Goal: Navigation & Orientation: Find specific page/section

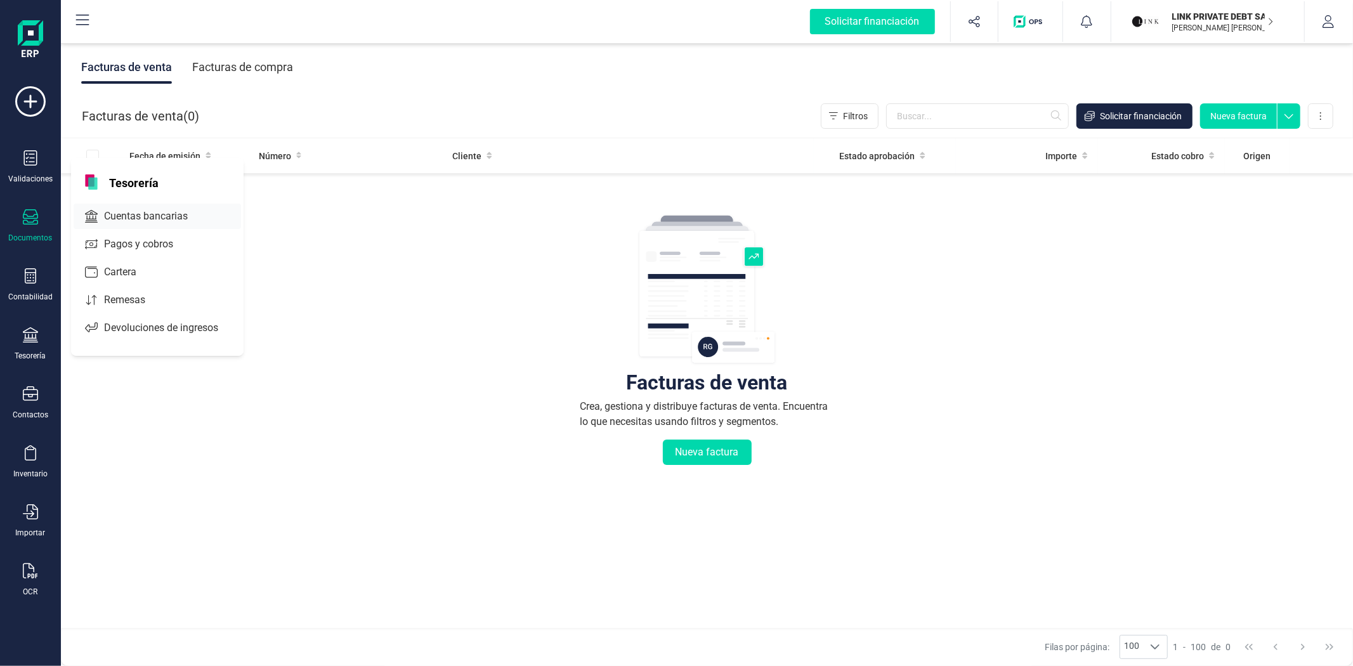
click at [127, 214] on span "Cuentas bancarias" at bounding box center [155, 216] width 112 height 15
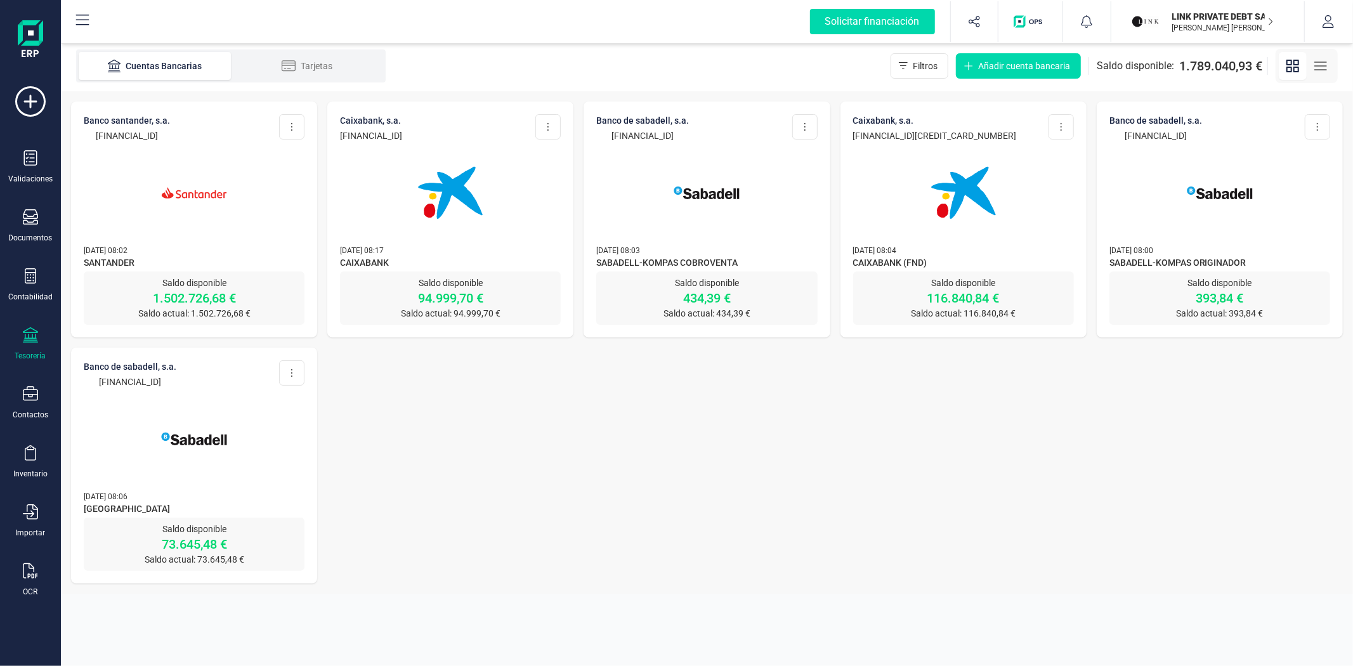
click at [127, 214] on div at bounding box center [194, 185] width 221 height 86
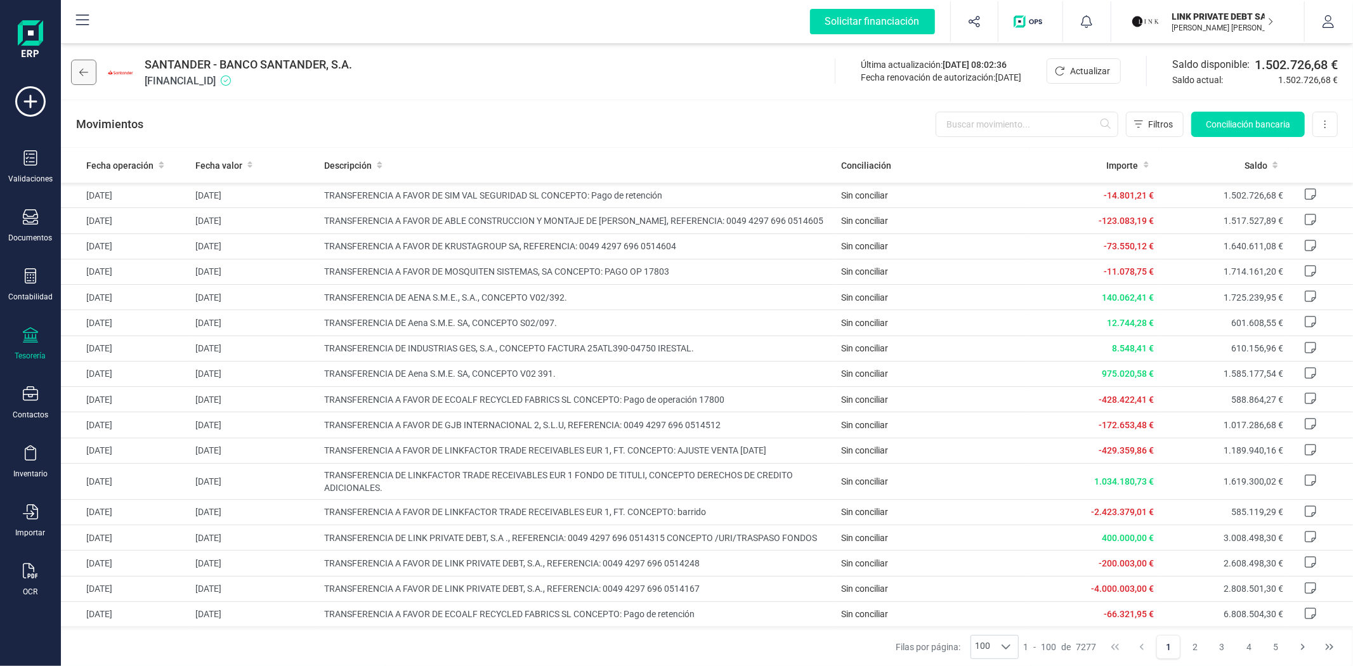
click at [84, 68] on icon at bounding box center [83, 72] width 9 height 10
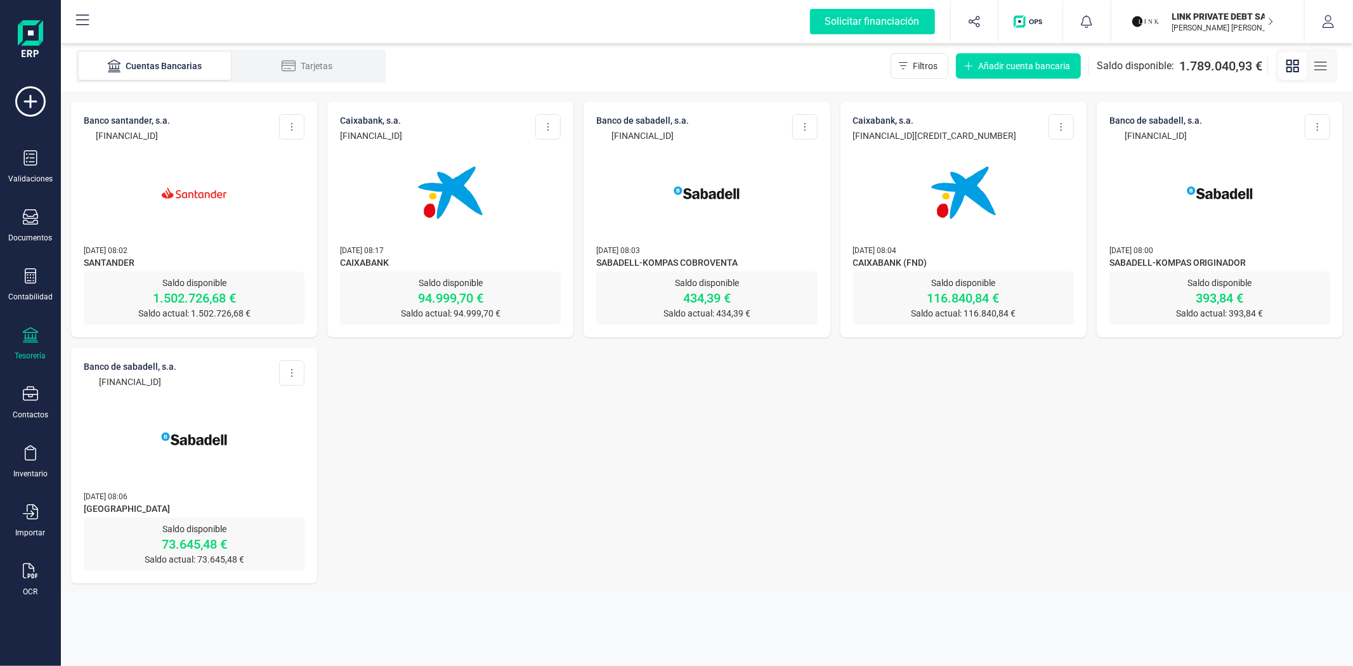
click at [1021, 251] on p "[DATE] 08:04" at bounding box center [963, 250] width 221 height 13
click at [1022, 230] on div "CAIXABANK, S.A. ES35 2100 8622 6002 0015 4050 Editar cuenta Actualizar Desconec…" at bounding box center [963, 186] width 246 height 170
click at [945, 255] on p "[DATE] 08:04" at bounding box center [963, 250] width 221 height 13
click at [387, 207] on div at bounding box center [450, 185] width 221 height 86
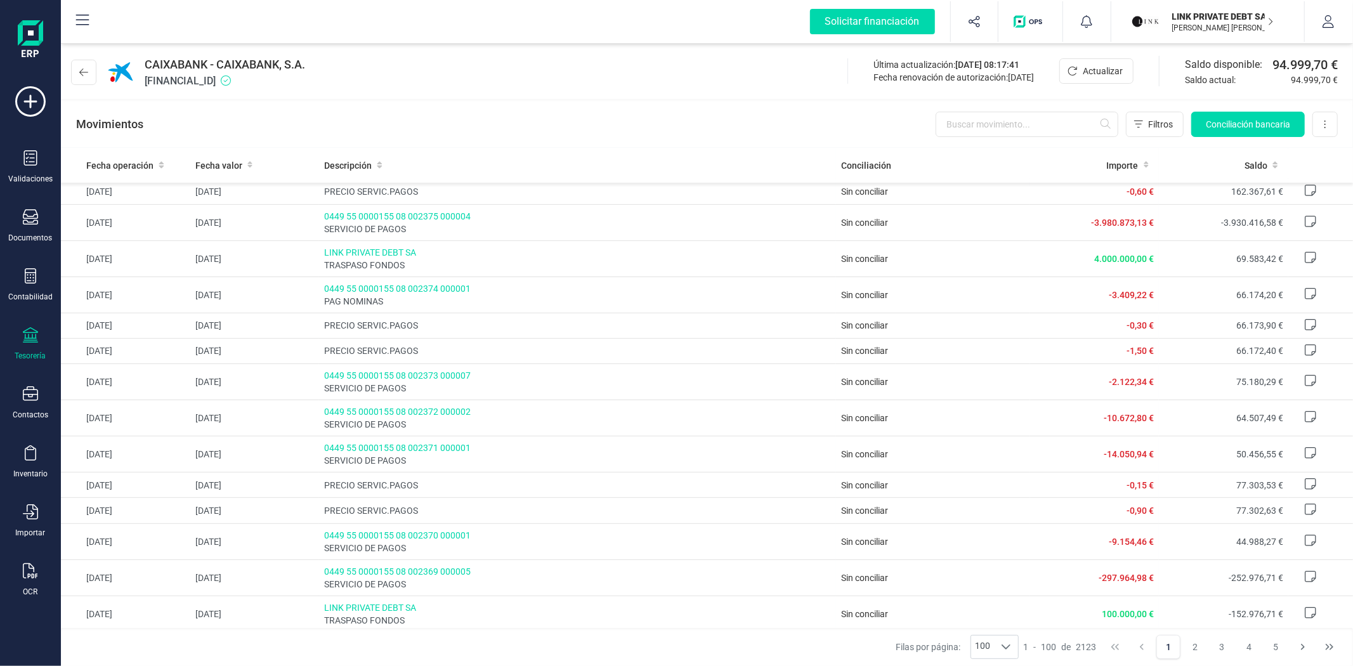
scroll to position [563, 0]
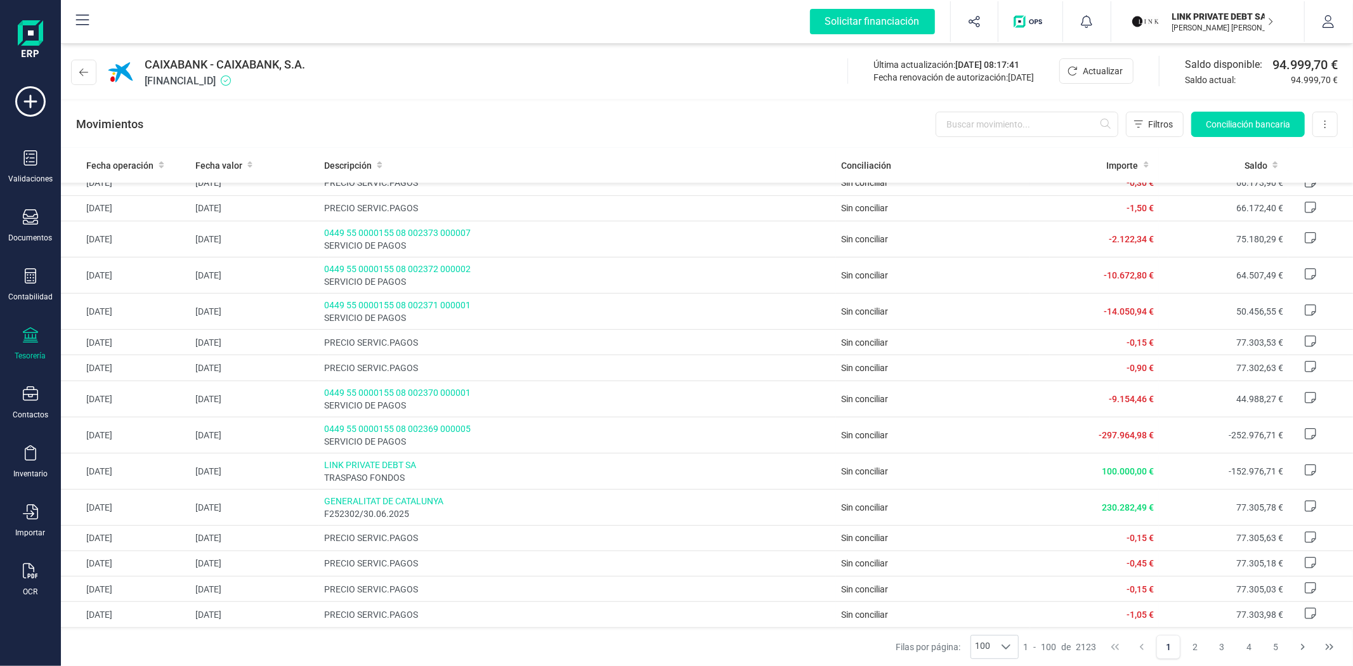
click at [488, 70] on div "CAIXABANK - CAIXABANK, S.A. ES6121000449090200093893 Última actualización: 29/0…" at bounding box center [707, 70] width 1292 height 58
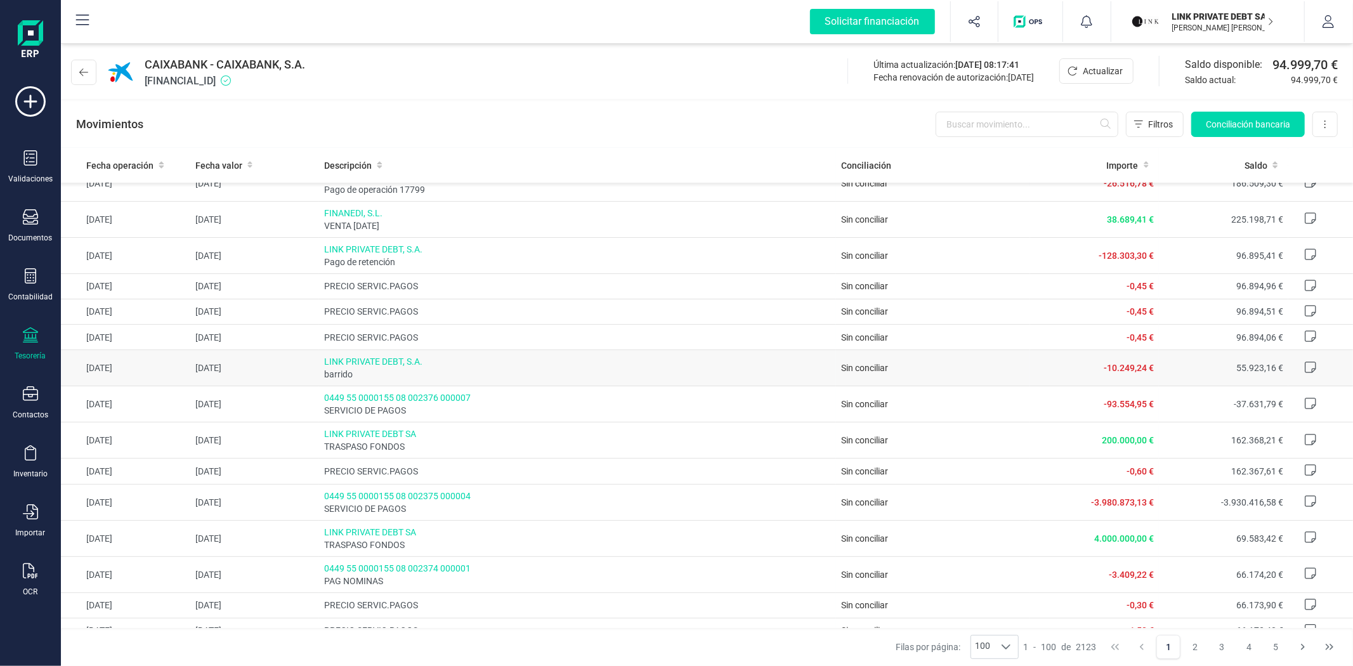
scroll to position [70, 0]
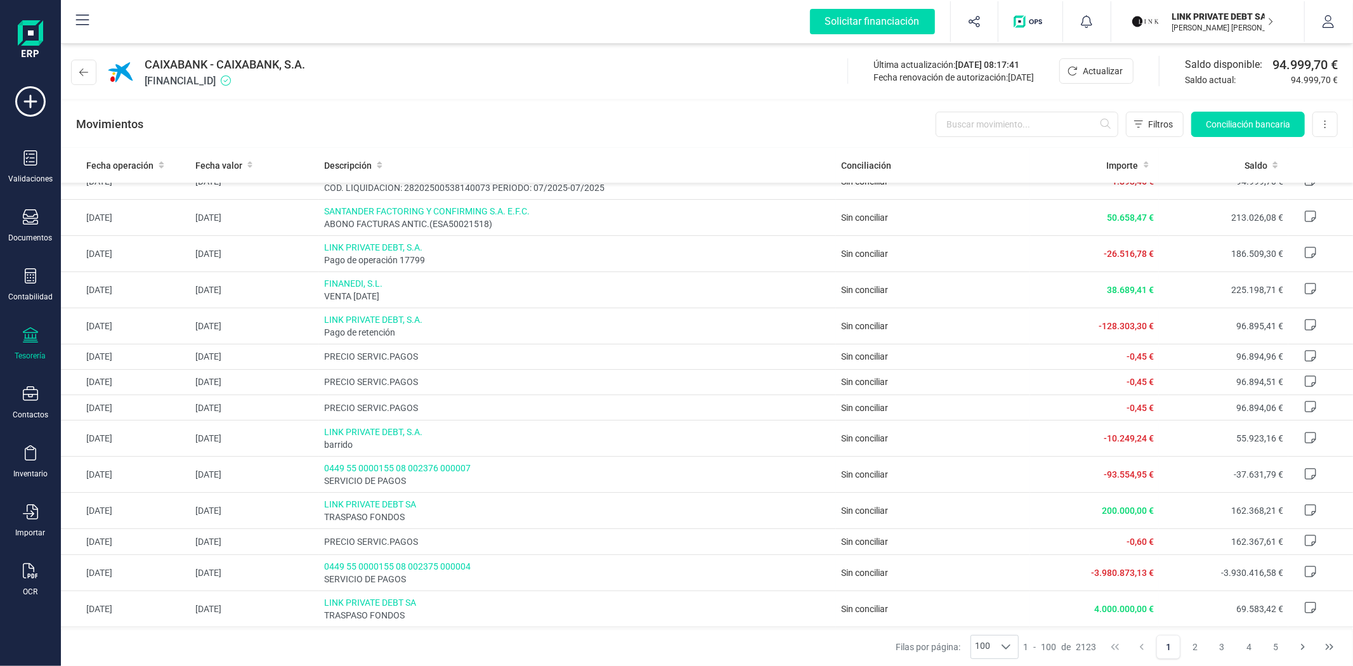
click at [385, 87] on div "CAIXABANK - CAIXABANK, S.A. ES6121000449090200093893 Última actualización: 29/0…" at bounding box center [707, 70] width 1292 height 58
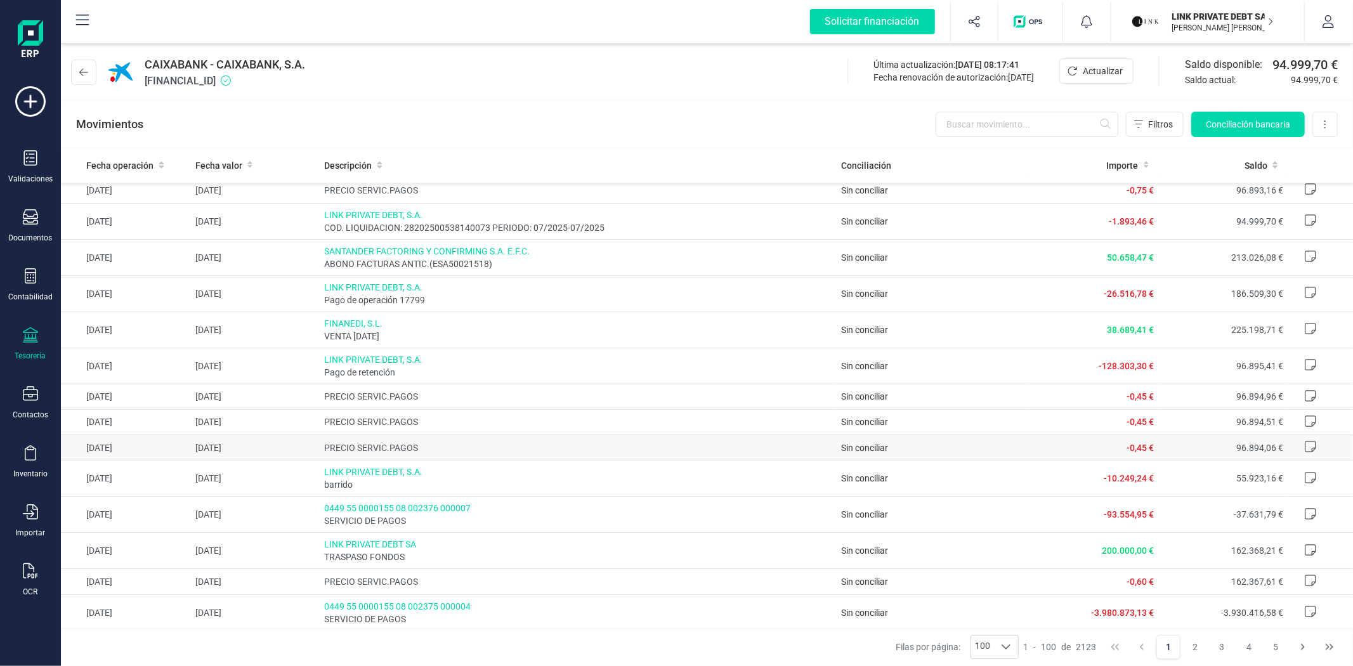
scroll to position [0, 0]
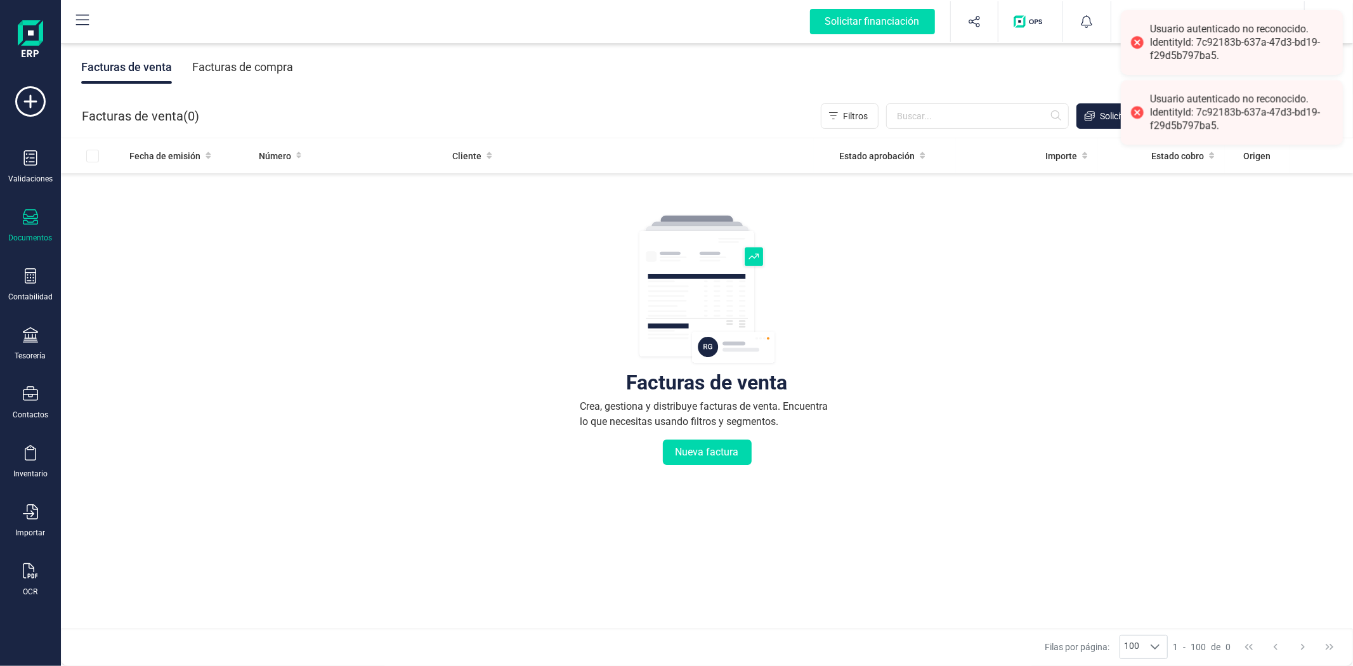
click at [1178, 36] on div "Usuario autenticado no reconocido. IdentityId: 7c92183b-637a-47d3-bd19-f29d5b79…" at bounding box center [1241, 42] width 183 height 39
click at [1135, 114] on div at bounding box center [1137, 112] width 18 height 18
click at [1147, 35] on div "Usuario autenticado no reconocido. IdentityId: 7c92183b-637a-47d3-bd19-f29d5b79…" at bounding box center [1232, 42] width 222 height 65
click at [1102, 303] on div "Facturas de venta Crea, gestiona y distribuye facturas de venta. Encuentra lo q…" at bounding box center [706, 416] width 1241 height 476
click at [34, 288] on div "Contabilidad" at bounding box center [30, 285] width 51 height 34
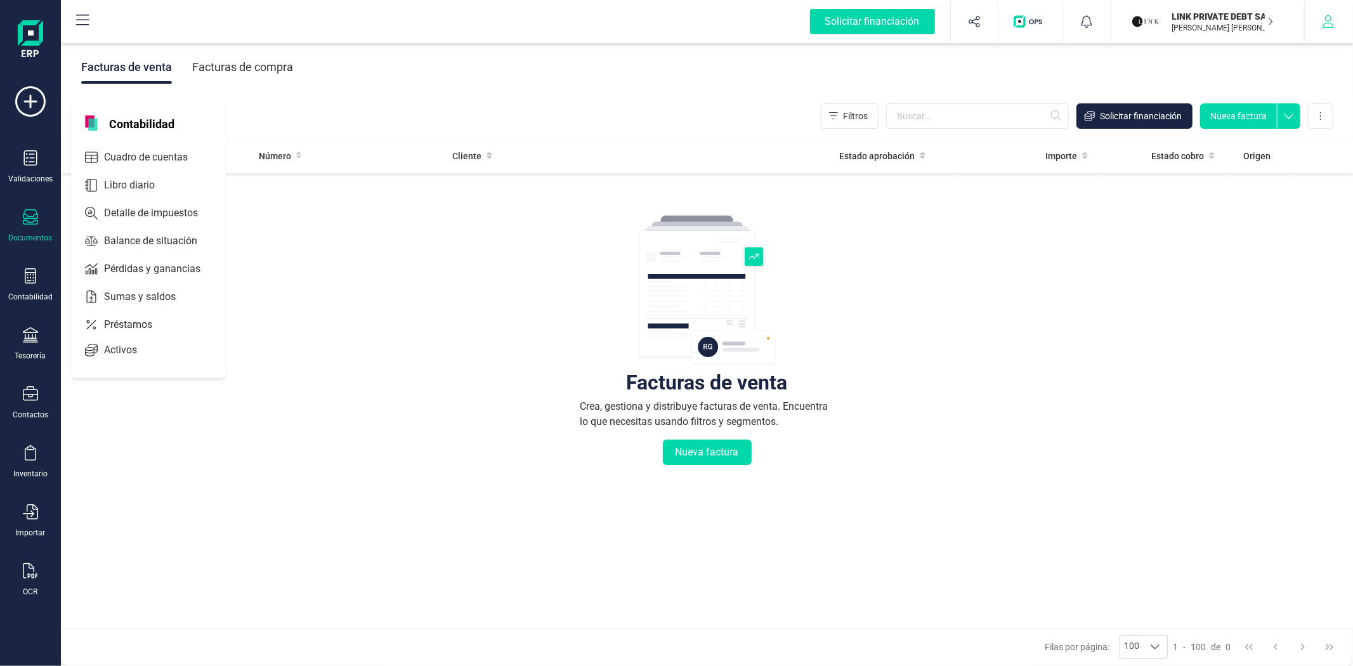
click at [1328, 19] on icon "button" at bounding box center [1328, 21] width 13 height 13
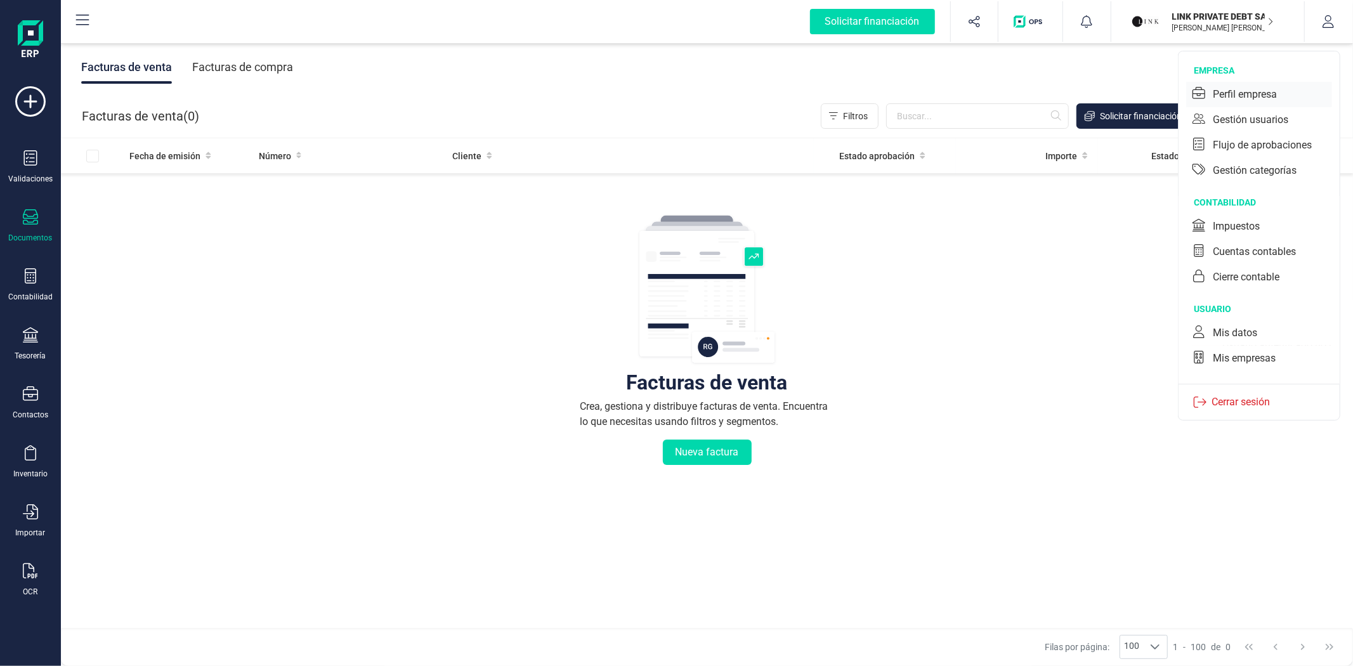
click at [1234, 89] on div "Perfil empresa" at bounding box center [1245, 94] width 64 height 15
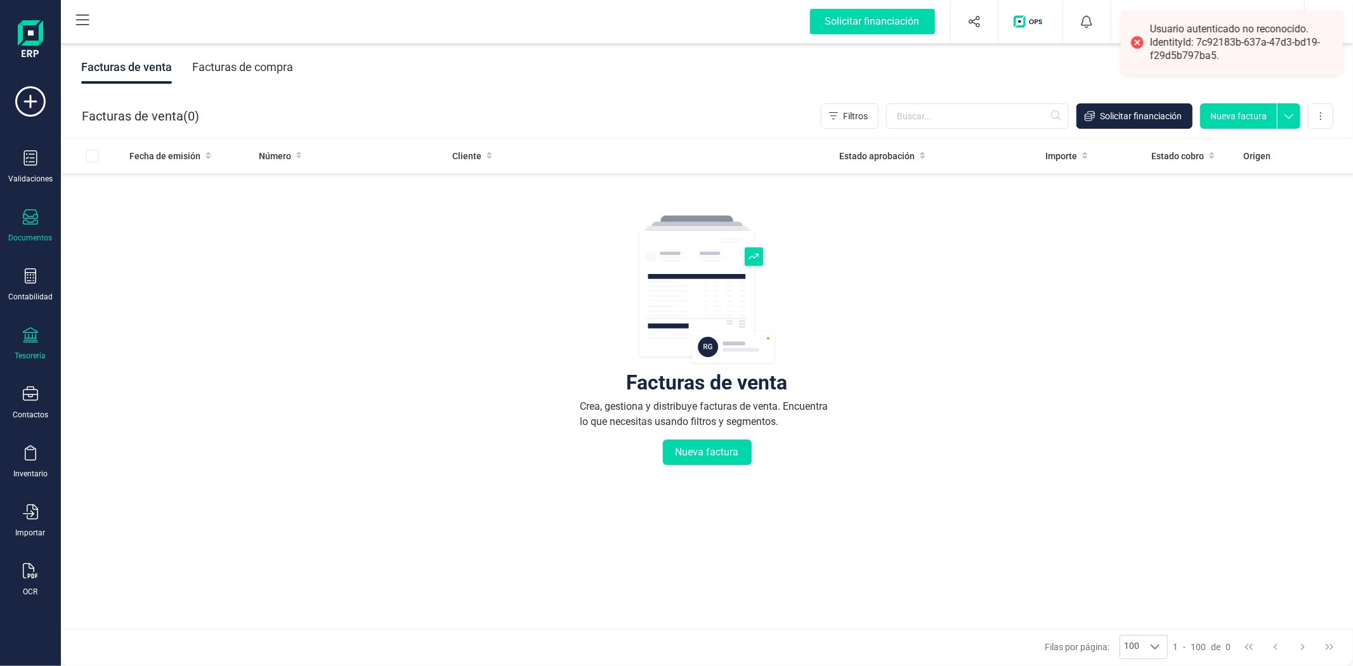
click at [23, 348] on div "Tesorería" at bounding box center [30, 344] width 51 height 34
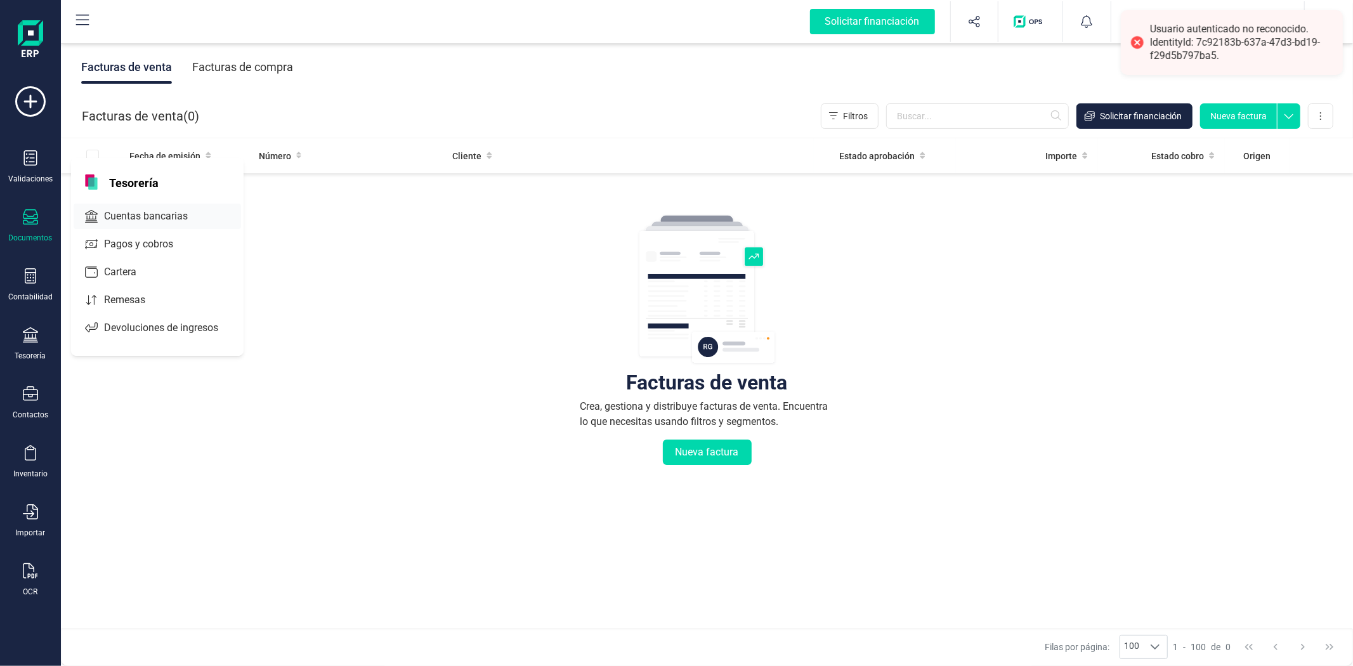
click at [129, 222] on span "Cuentas bancarias" at bounding box center [155, 216] width 112 height 15
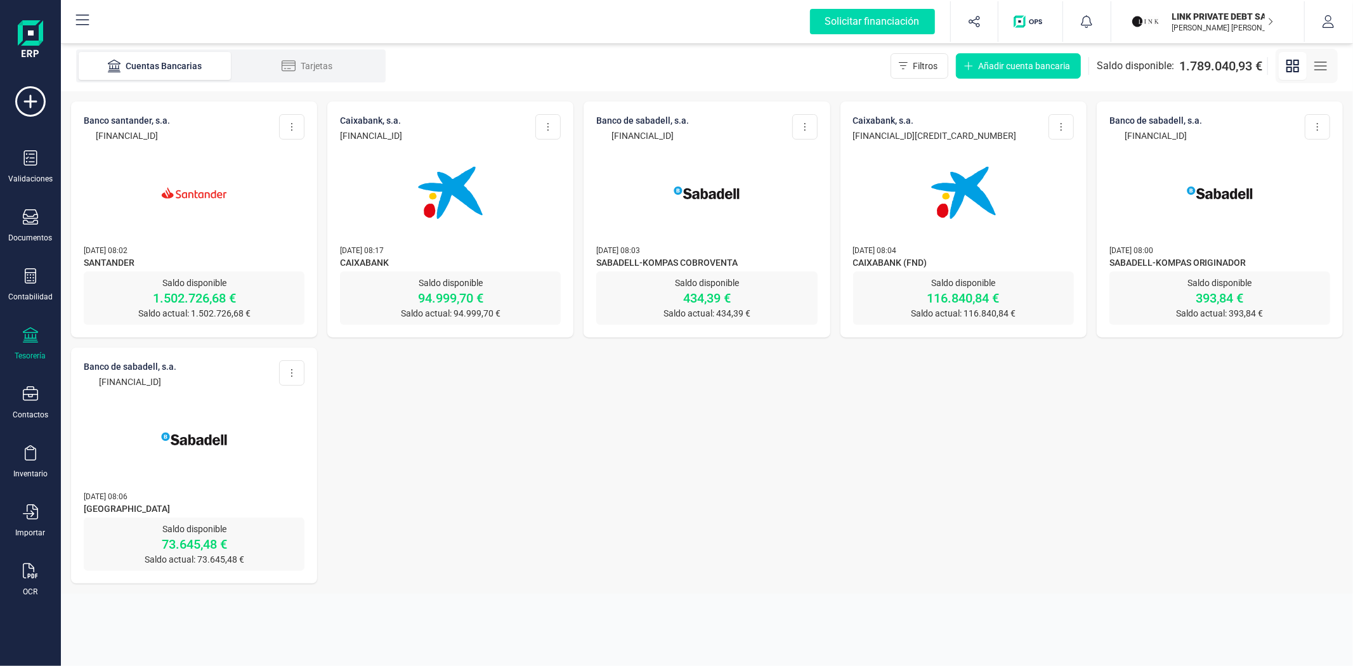
click at [438, 232] on img at bounding box center [450, 193] width 107 height 107
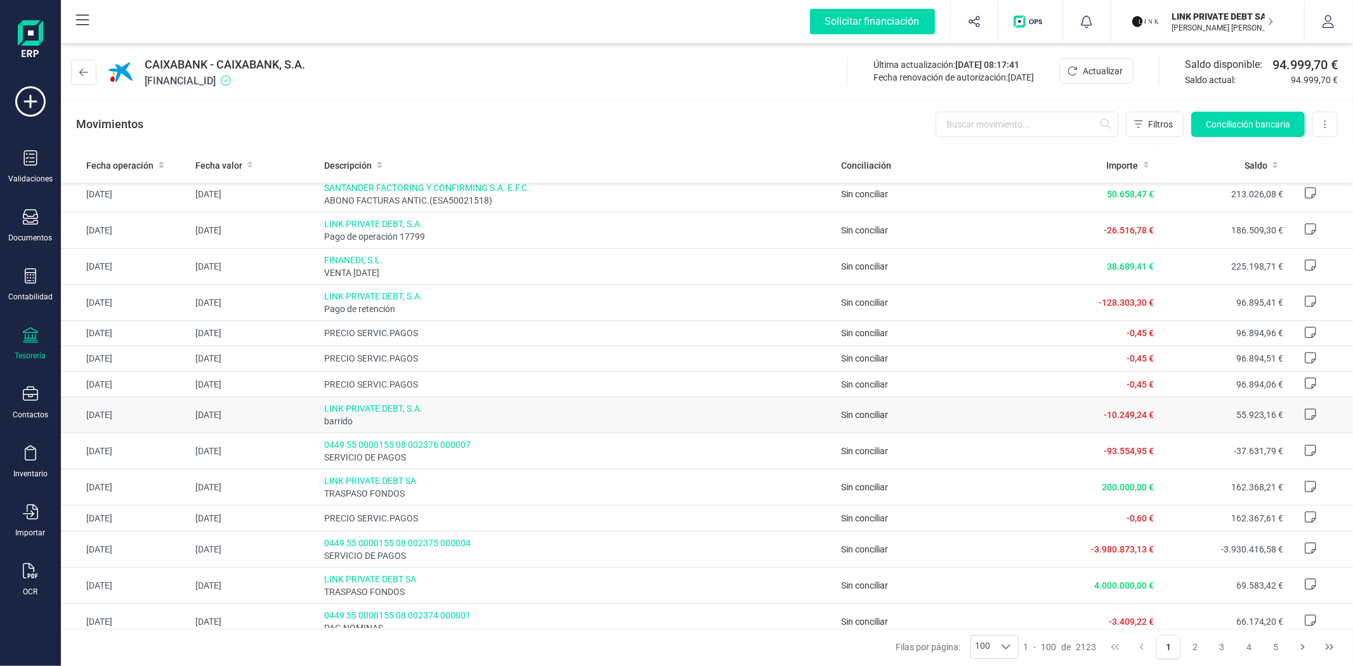
scroll to position [282, 0]
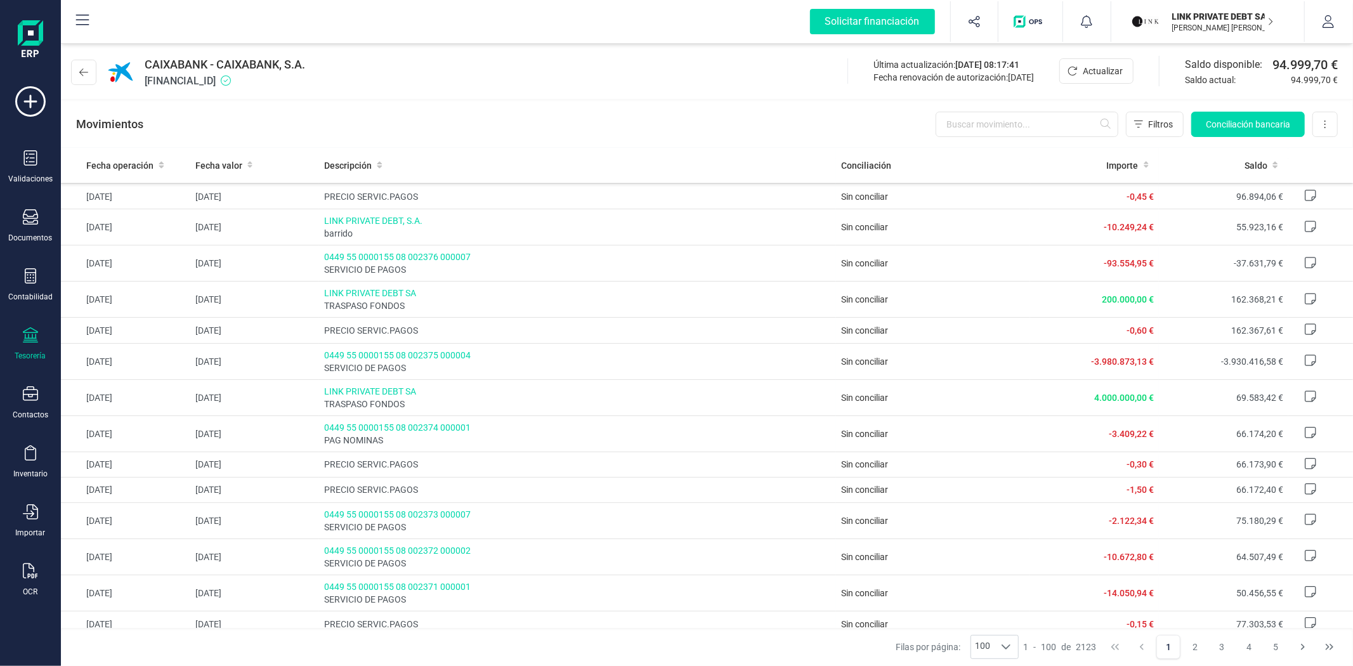
click at [412, 124] on div "Movimientos Filtros Conciliación bancaria Descargar Excel Eliminar cuenta" at bounding box center [707, 124] width 1292 height 46
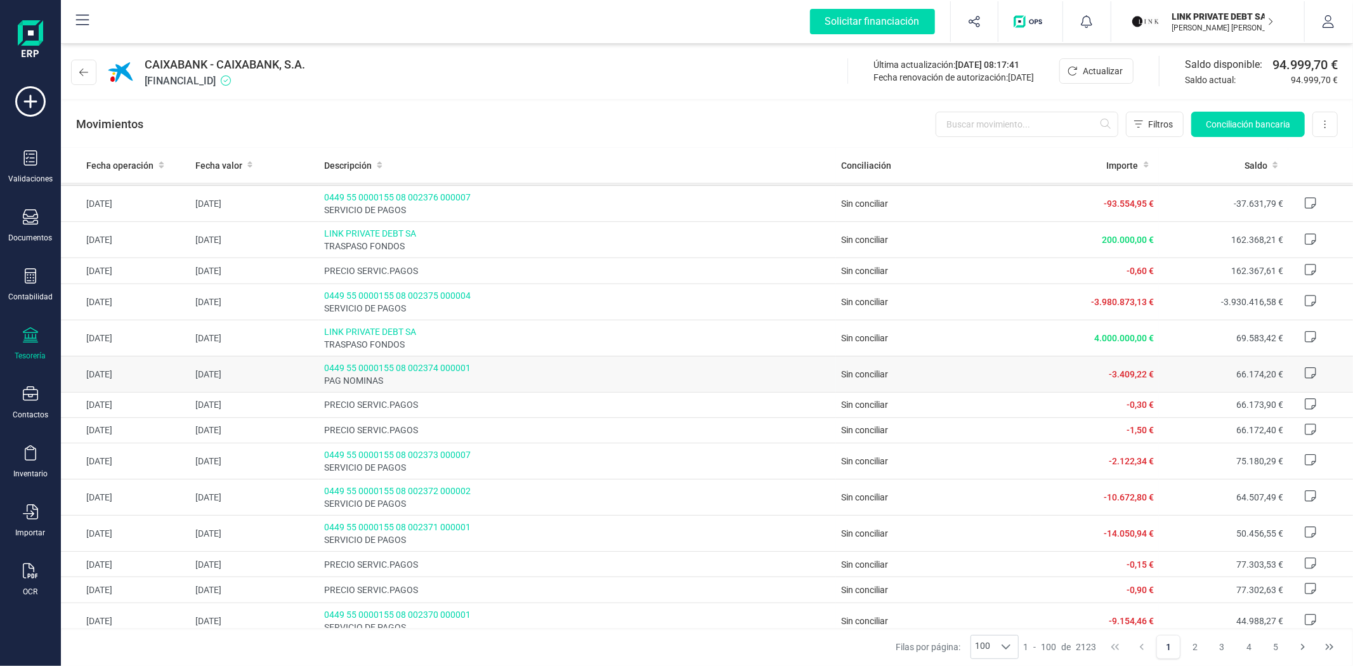
scroll to position [422, 0]
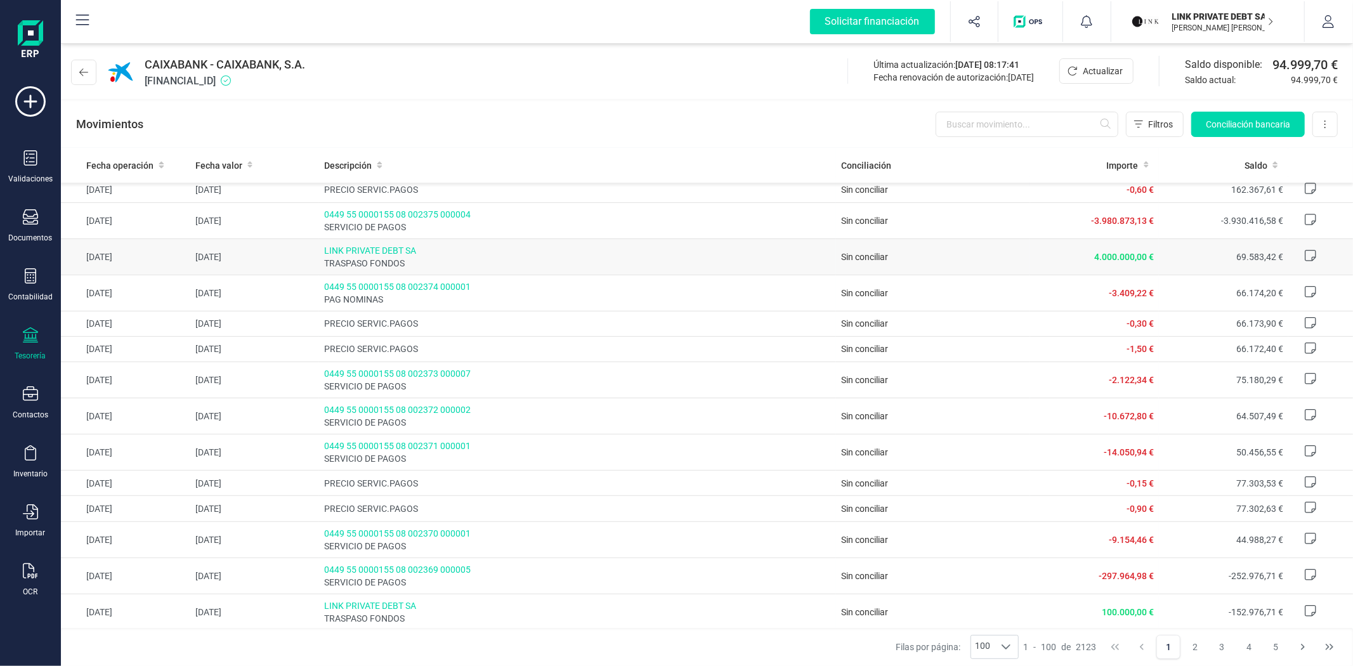
click at [998, 259] on td "Sin conciliar" at bounding box center [933, 256] width 194 height 36
click at [512, 250] on span "LINK PRIVATE DEBT SA" at bounding box center [577, 250] width 507 height 13
click at [30, 225] on div at bounding box center [30, 218] width 15 height 18
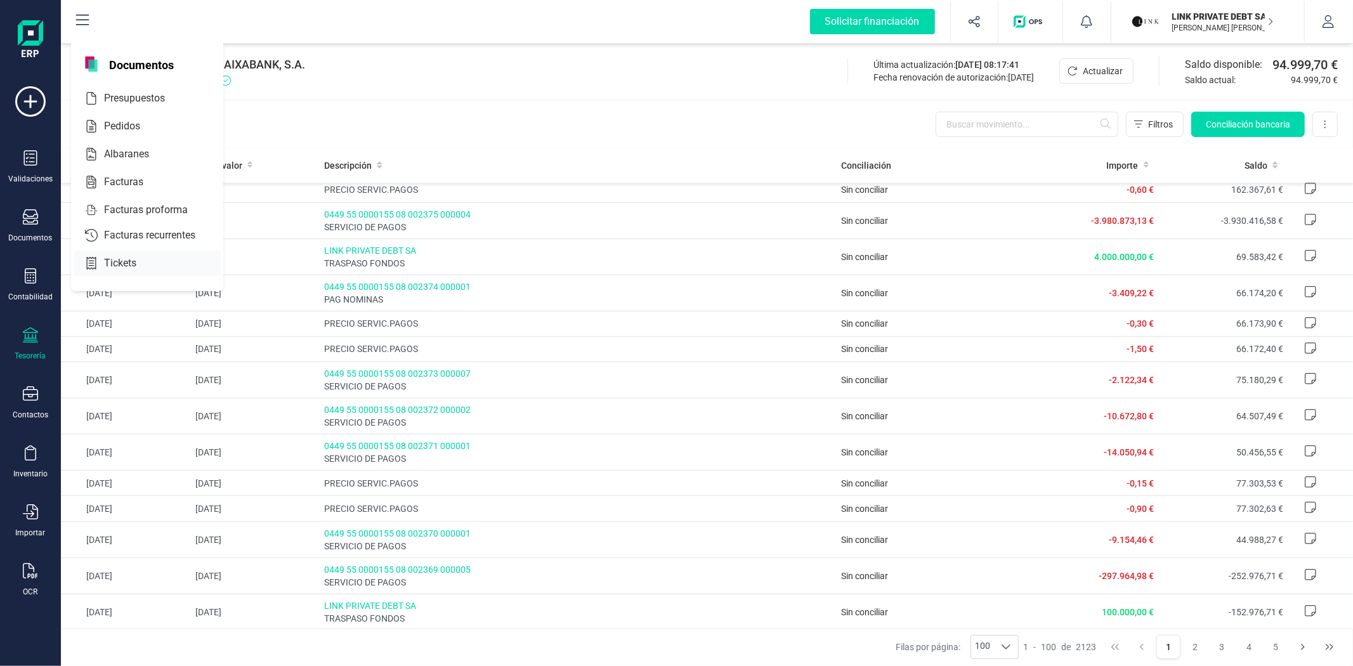
click at [134, 265] on span "Tickets" at bounding box center [129, 263] width 60 height 15
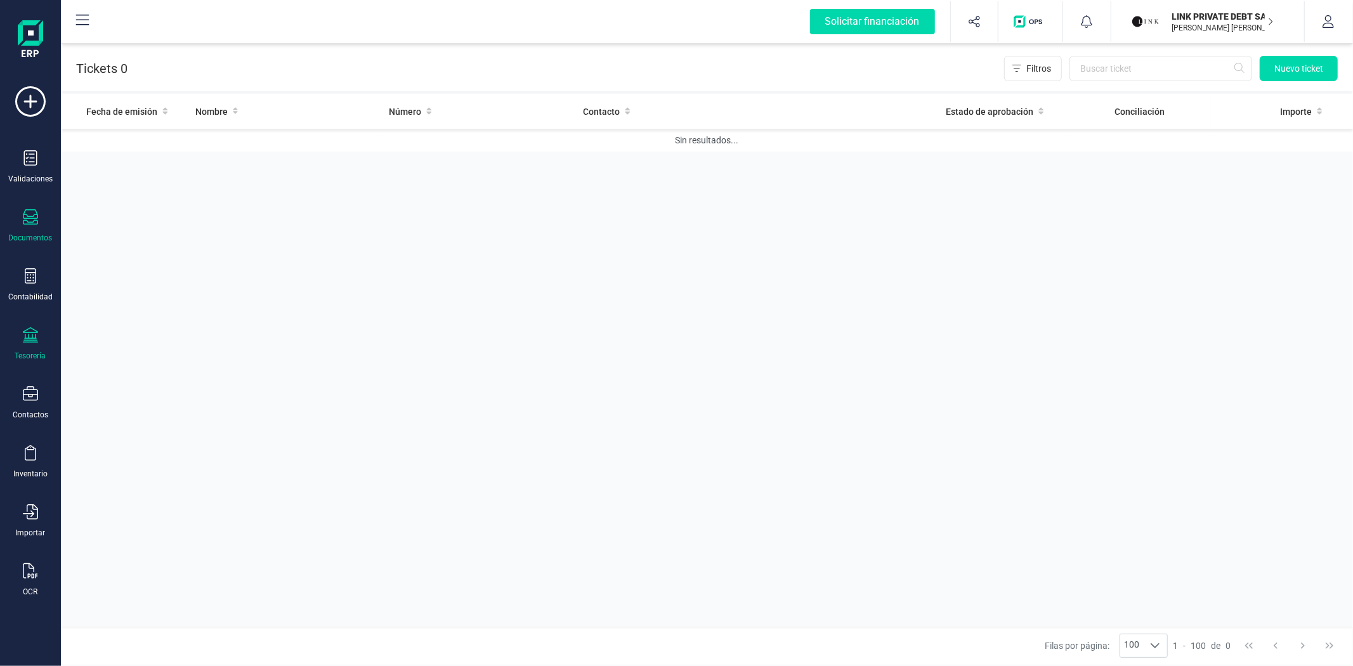
click at [11, 346] on div "Tesorería" at bounding box center [30, 344] width 51 height 34
click at [115, 280] on span "Cartera" at bounding box center [129, 271] width 60 height 15
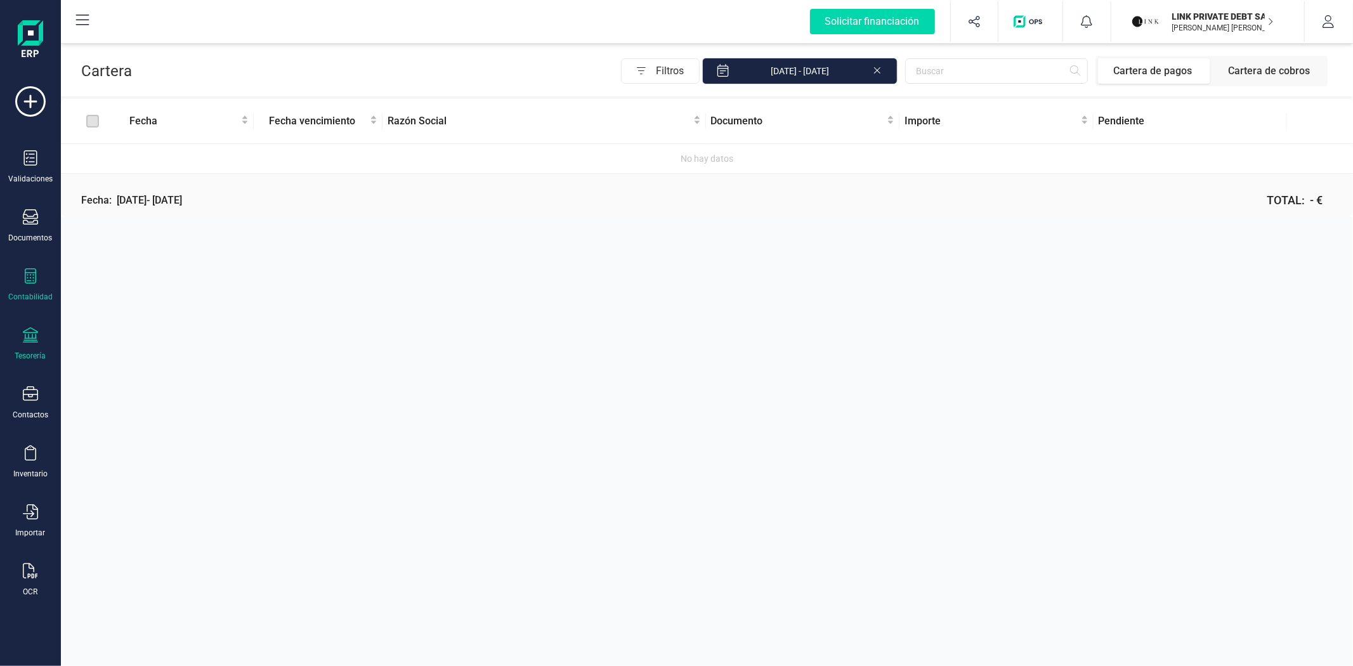
click at [27, 287] on div "Contabilidad" at bounding box center [30, 285] width 51 height 34
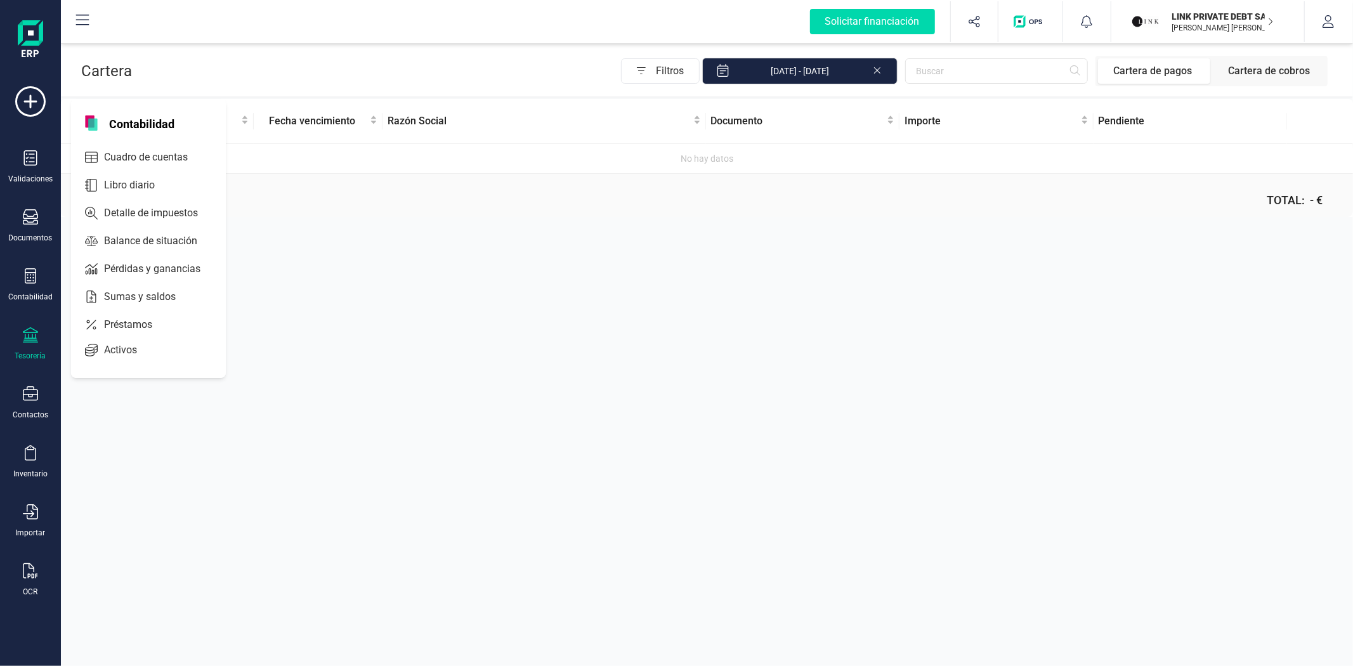
click at [28, 354] on div "Tesorería" at bounding box center [30, 356] width 31 height 10
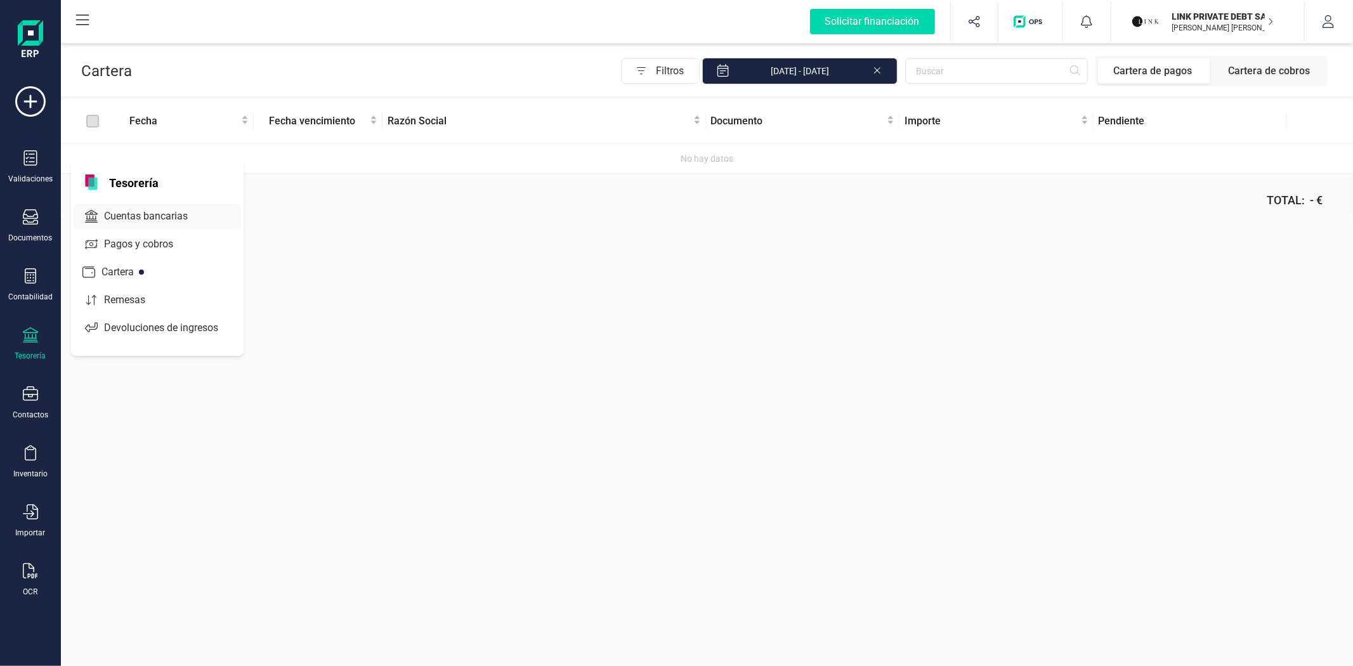
click at [170, 228] on div "Cuentas bancarias" at bounding box center [157, 216] width 167 height 25
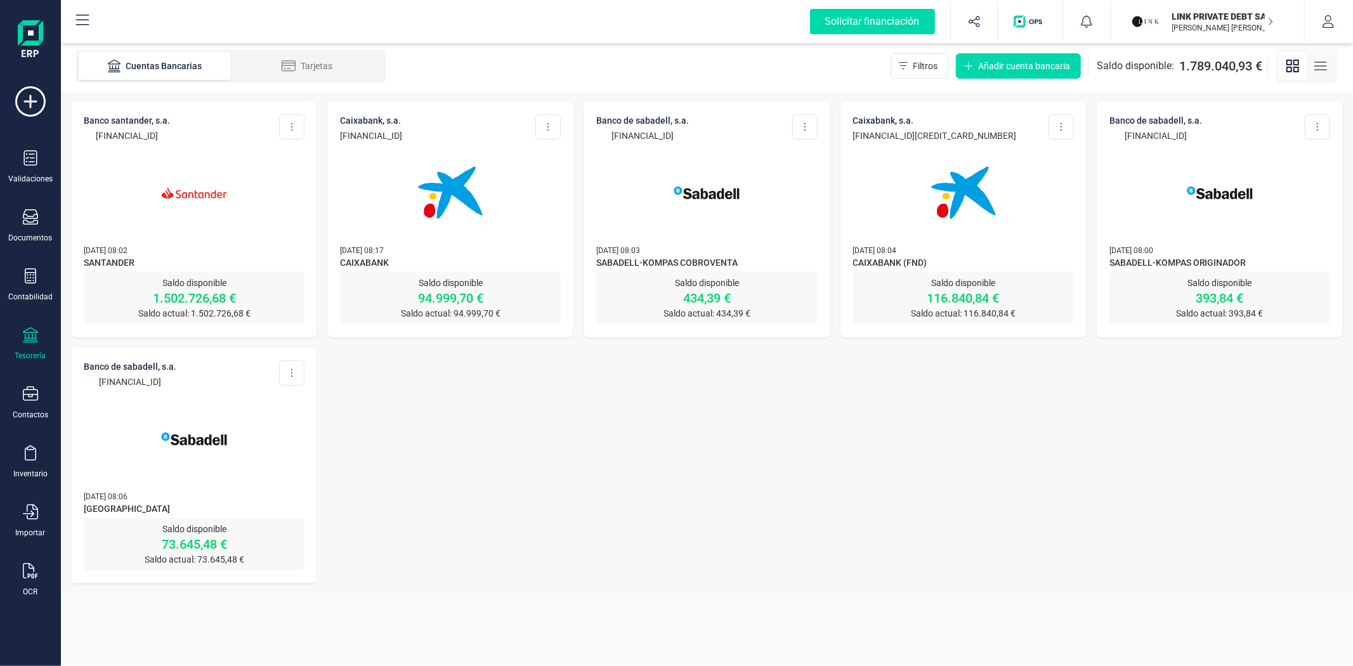
click at [991, 500] on div "BANCO SANTANDER, S.A. [FINANCIAL_ID] Editar cuenta Actualizar Desconectar cuent…" at bounding box center [707, 342] width 1292 height 502
click at [726, 185] on img at bounding box center [706, 193] width 107 height 107
